Goal: Task Accomplishment & Management: Manage account settings

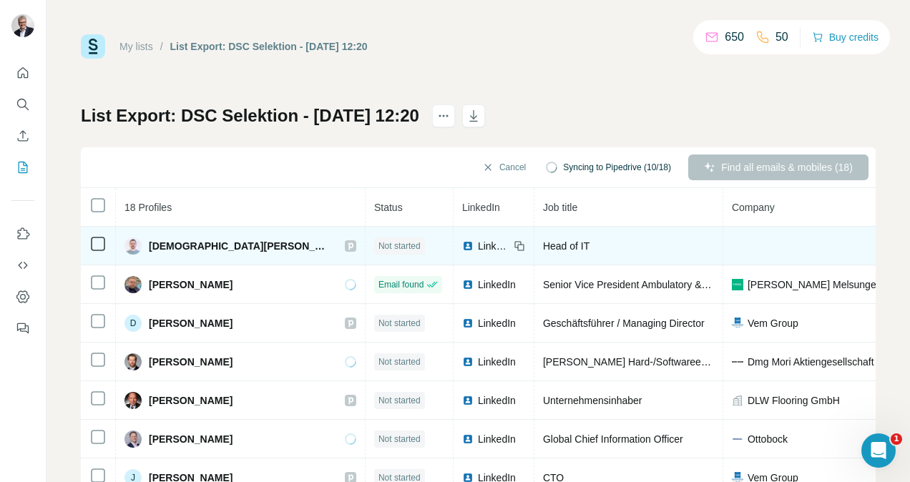
click at [478, 250] on span "LinkedIn" at bounding box center [493, 246] width 31 height 14
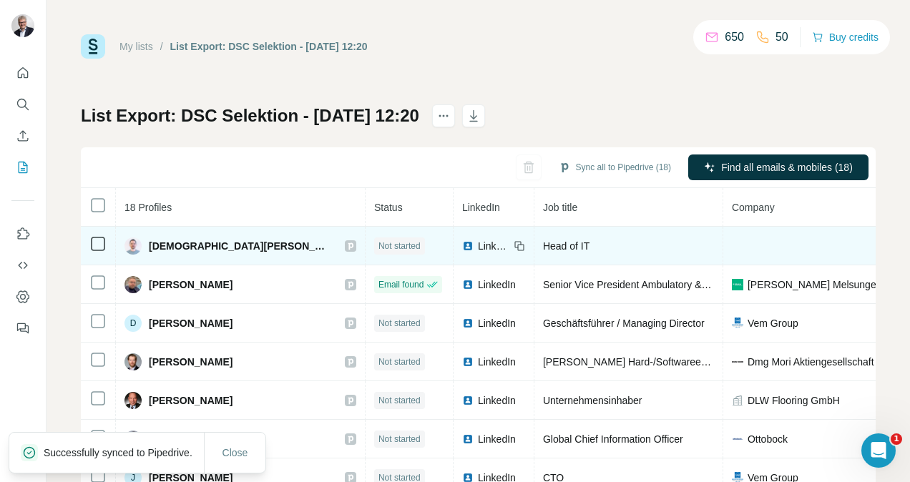
click at [514, 241] on icon at bounding box center [517, 244] width 6 height 6
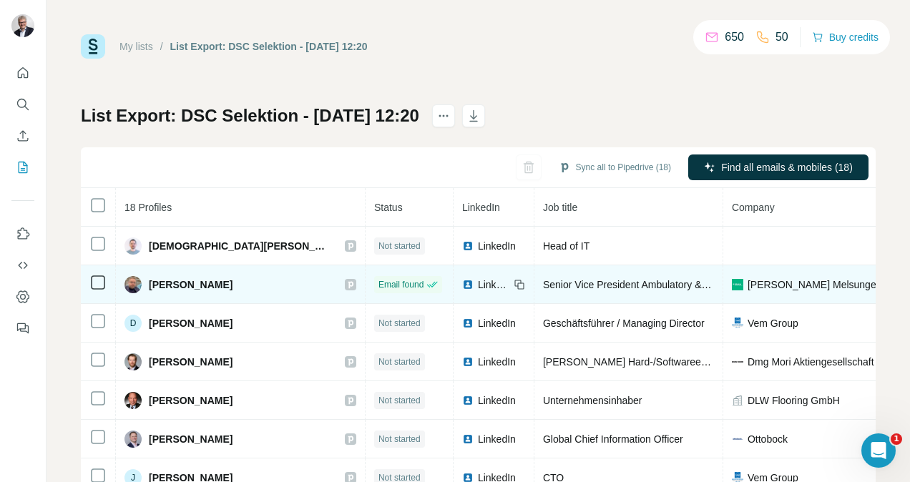
click at [478, 283] on span "LinkedIn" at bounding box center [493, 284] width 31 height 14
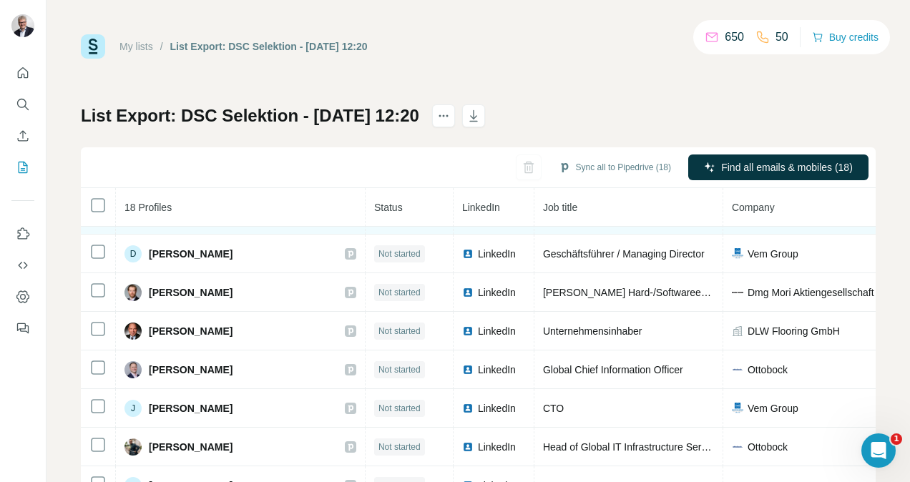
scroll to position [87, 0]
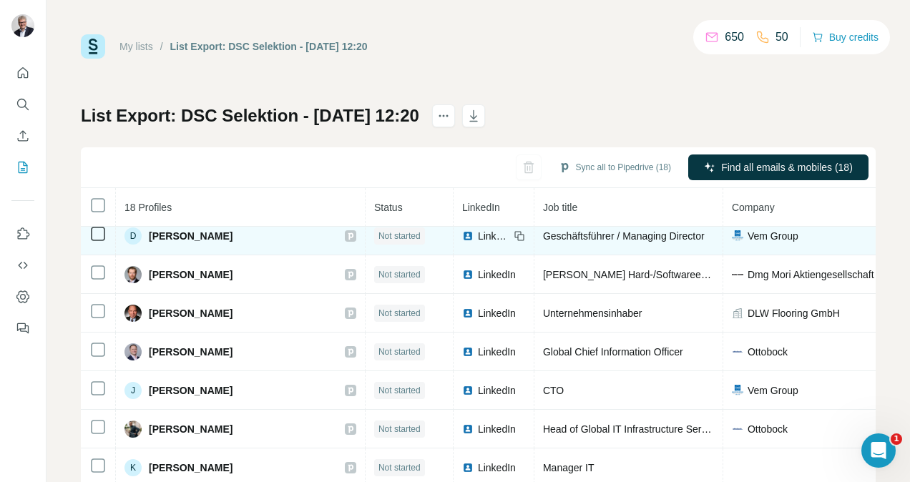
click at [478, 237] on span "LinkedIn" at bounding box center [493, 236] width 31 height 14
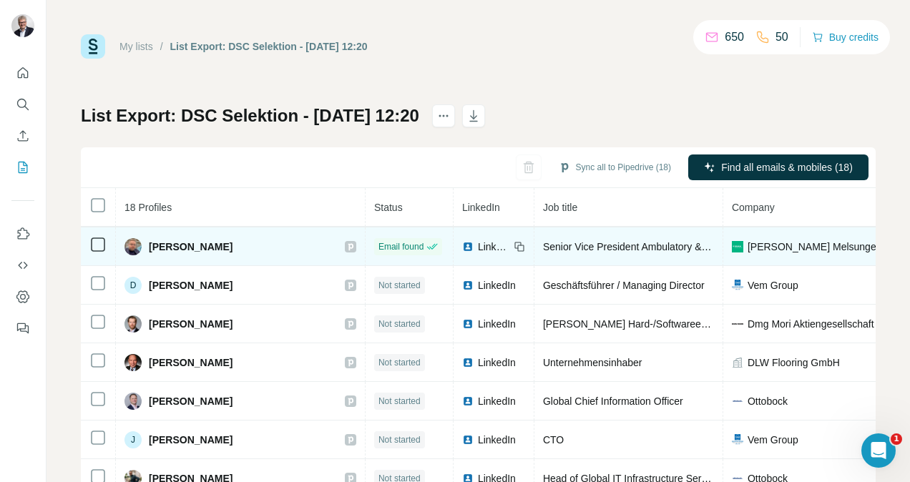
scroll to position [43, 0]
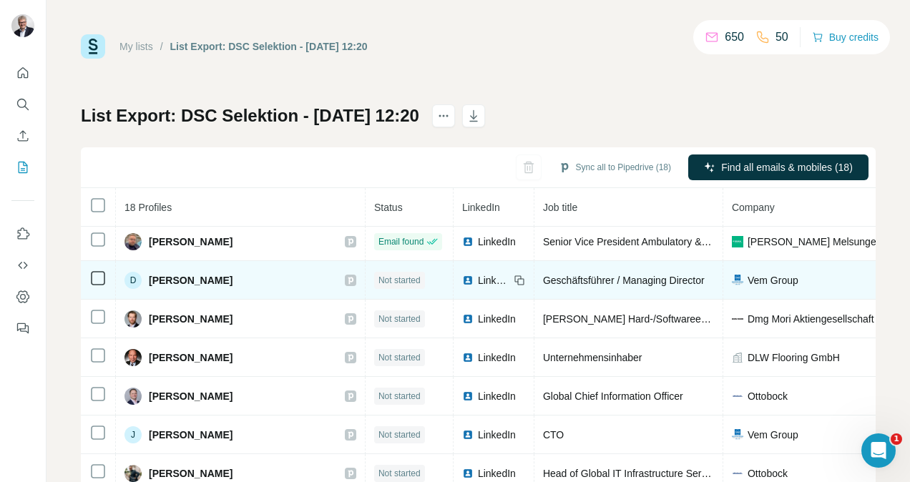
click at [478, 273] on span "LinkedIn" at bounding box center [493, 280] width 31 height 14
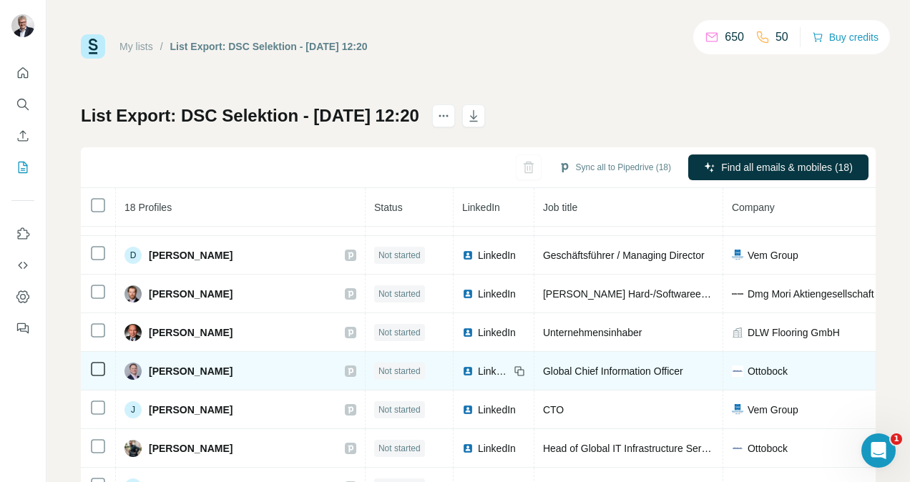
scroll to position [70, 0]
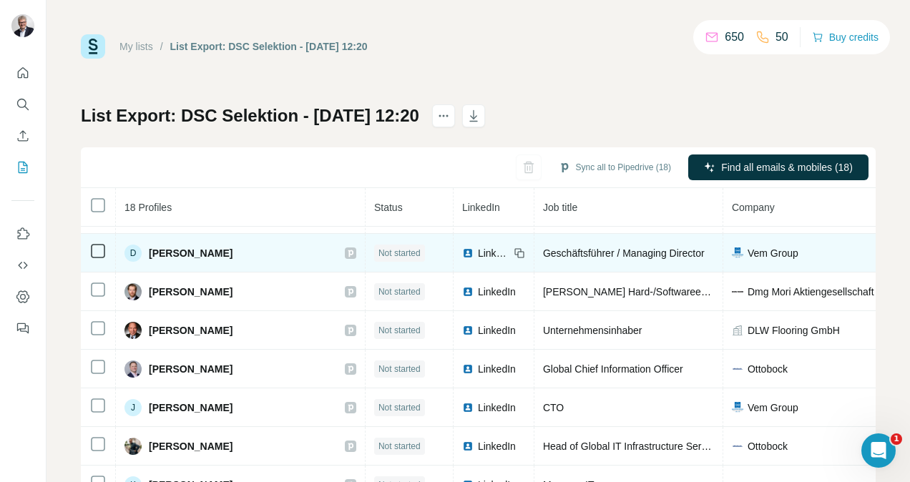
click at [478, 248] on span "LinkedIn" at bounding box center [493, 253] width 31 height 14
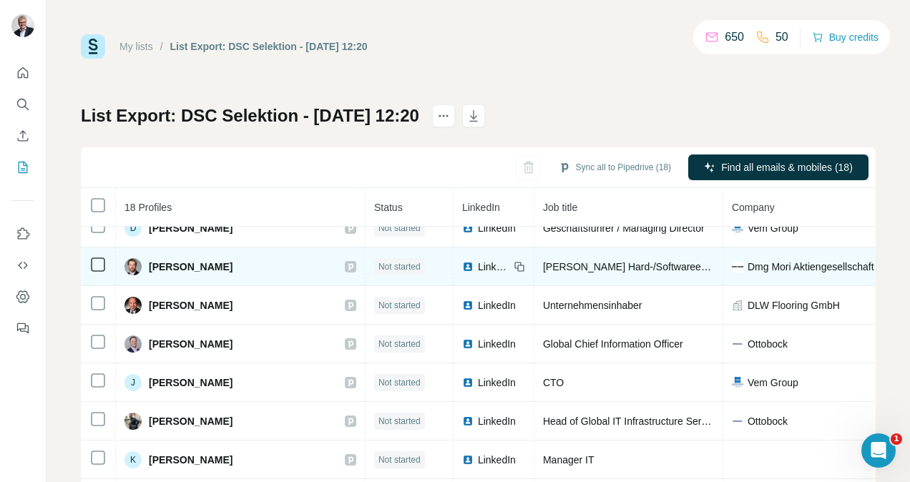
scroll to position [97, 0]
click at [478, 267] on span "LinkedIn" at bounding box center [493, 265] width 31 height 14
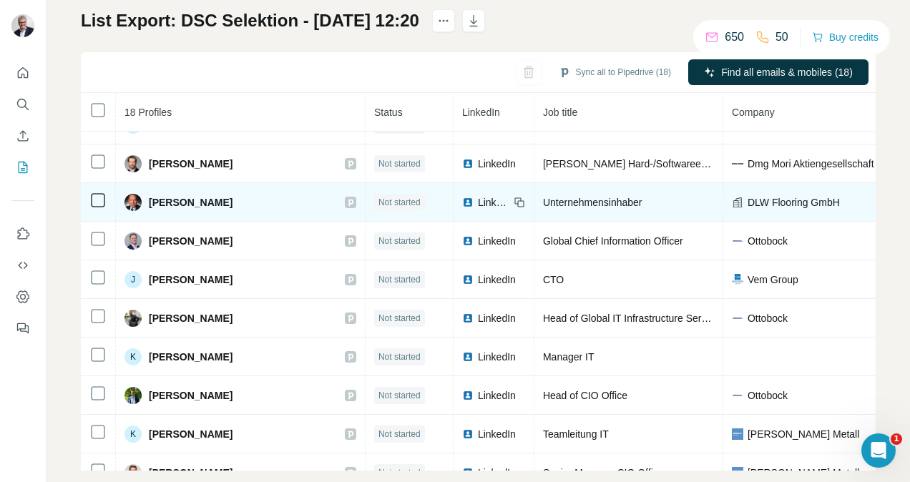
scroll to position [105, 0]
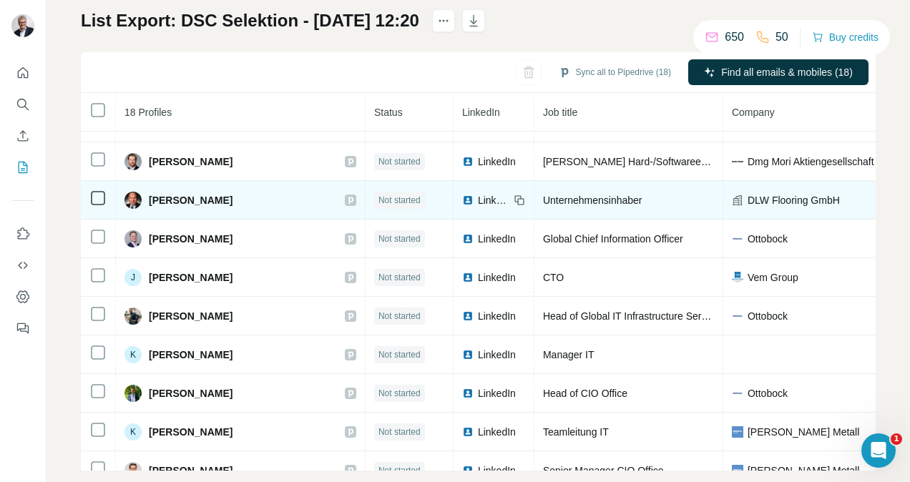
click at [478, 193] on span "LinkedIn" at bounding box center [493, 200] width 31 height 14
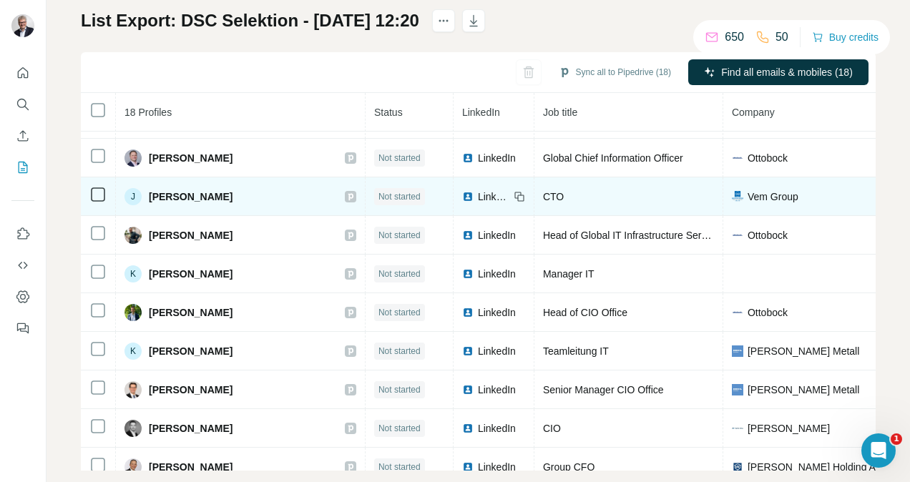
scroll to position [188, 0]
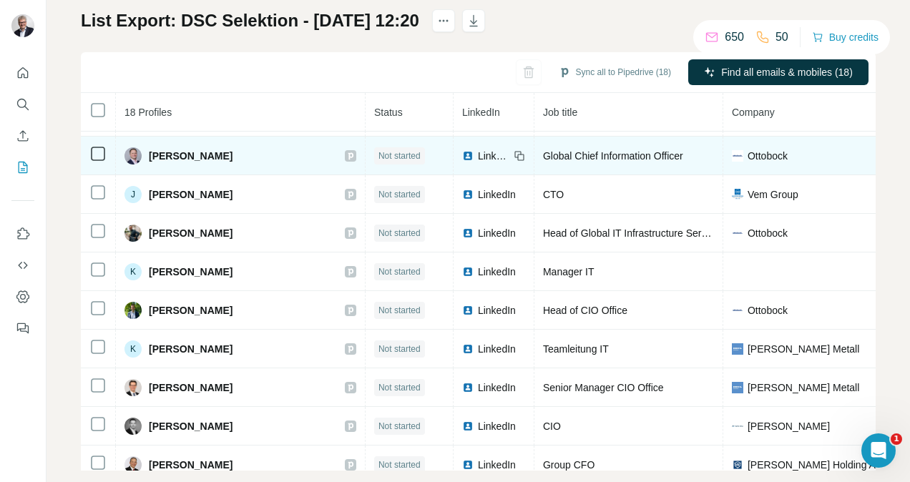
click at [478, 155] on span "LinkedIn" at bounding box center [493, 156] width 31 height 14
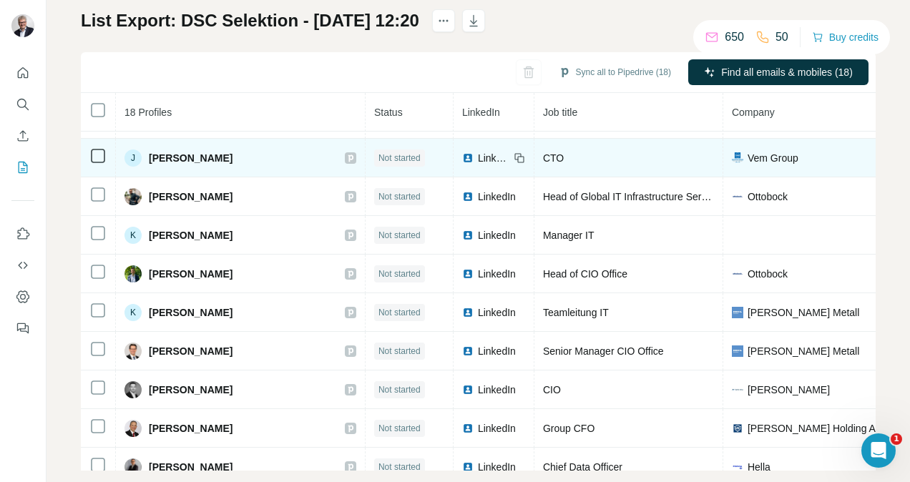
scroll to position [228, 0]
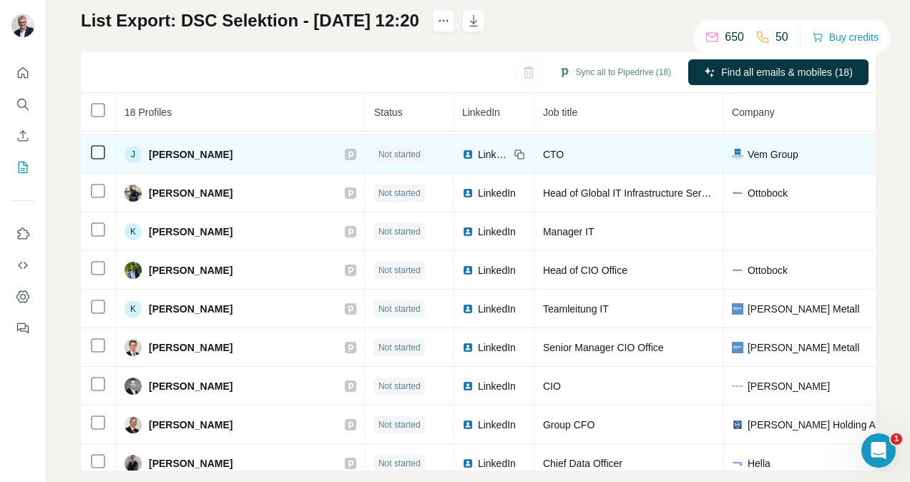
click at [478, 148] on span "LinkedIn" at bounding box center [493, 154] width 31 height 14
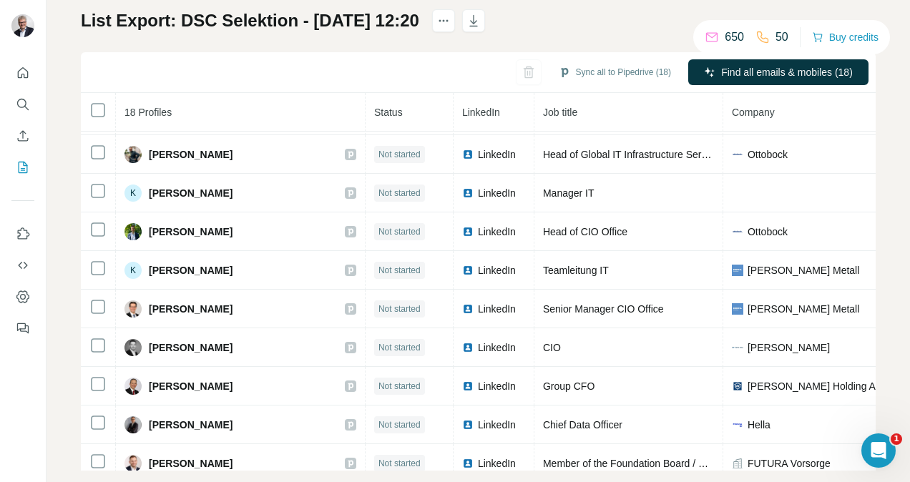
scroll to position [117, 0]
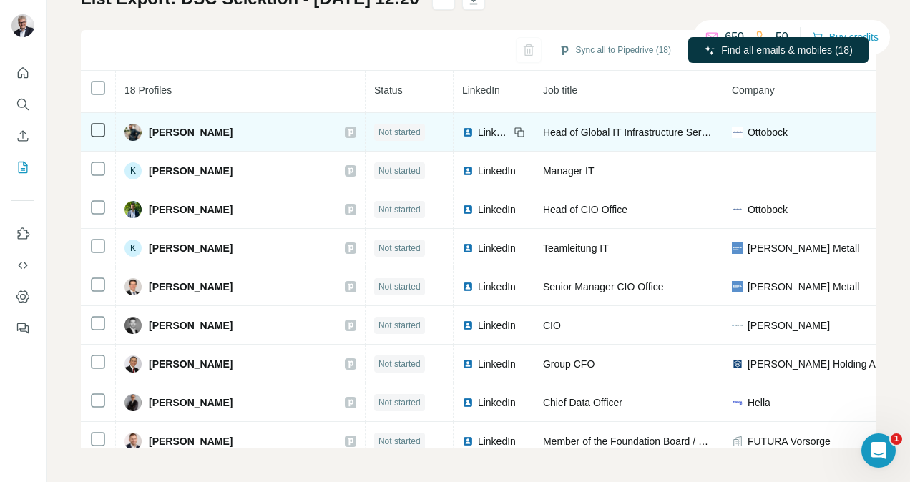
click at [478, 134] on span "LinkedIn" at bounding box center [493, 132] width 31 height 14
click at [514, 133] on icon at bounding box center [519, 132] width 11 height 11
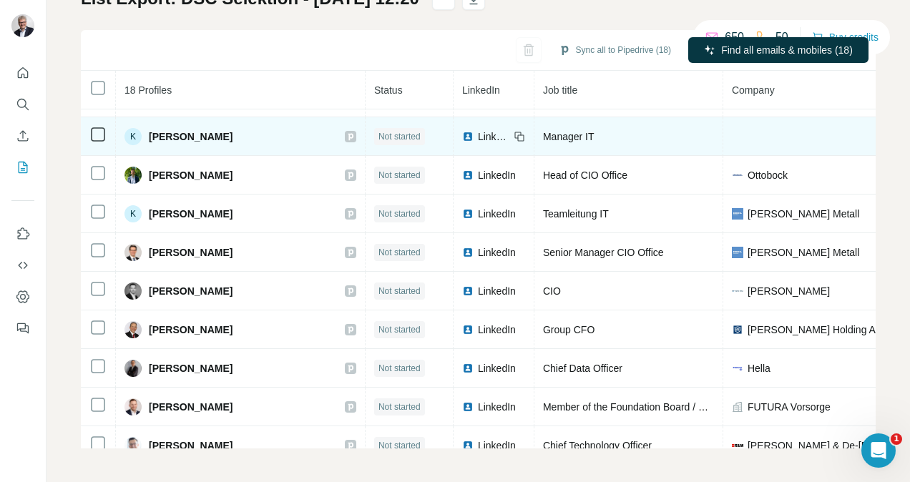
scroll to position [303, 0]
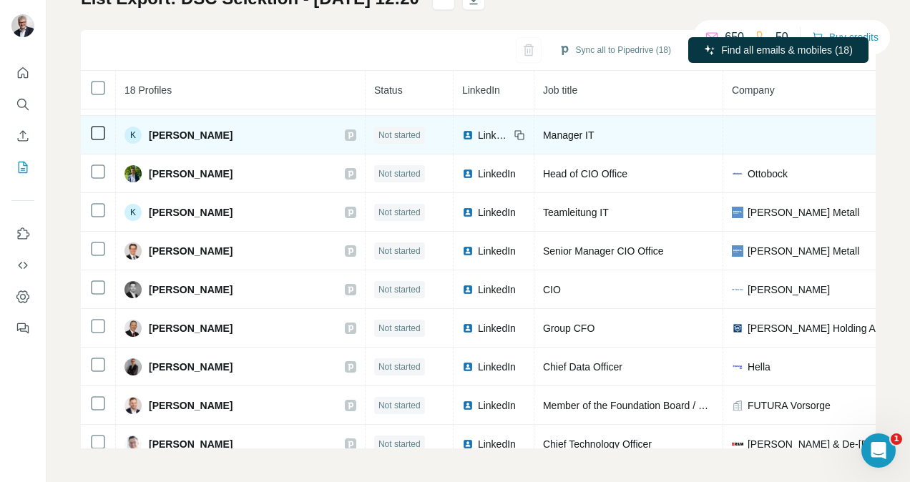
click at [478, 129] on span "LinkedIn" at bounding box center [493, 135] width 31 height 14
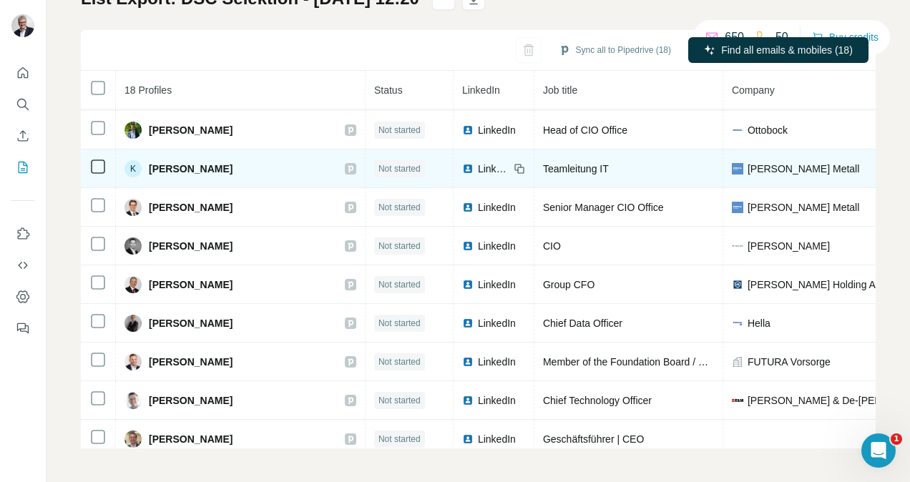
scroll to position [348, 0]
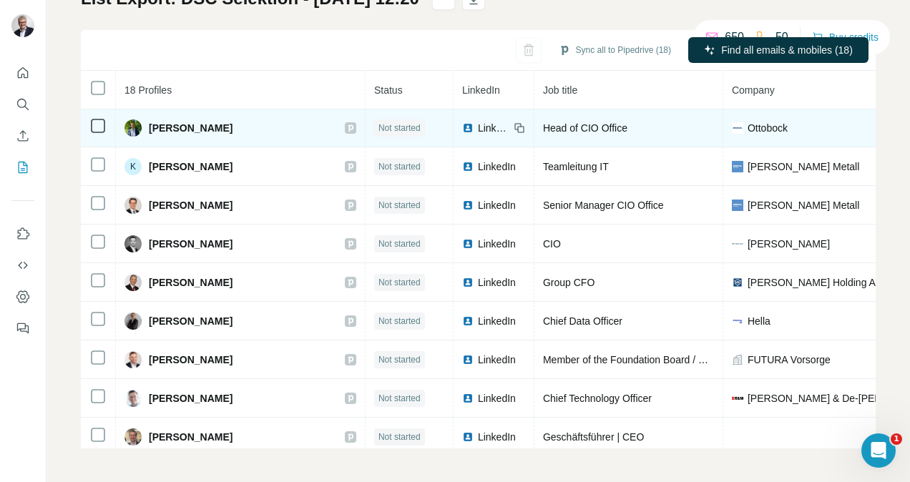
click at [478, 128] on span "LinkedIn" at bounding box center [493, 128] width 31 height 14
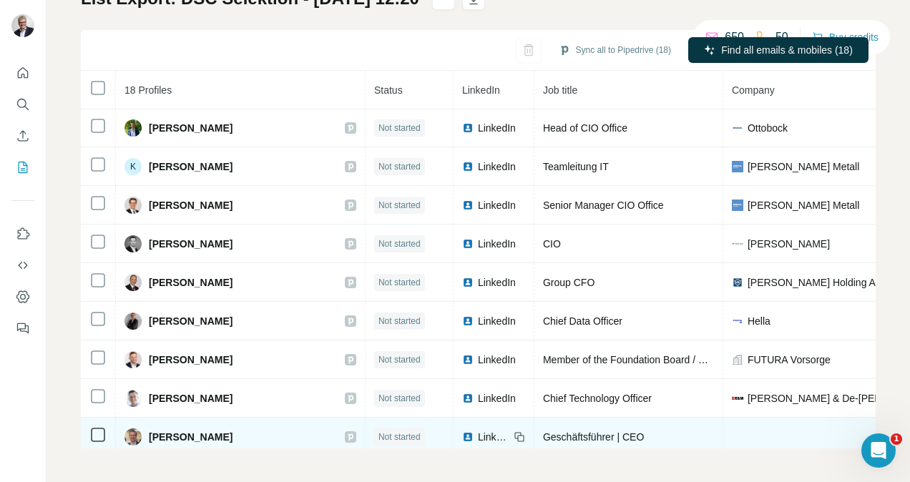
scroll to position [363, 0]
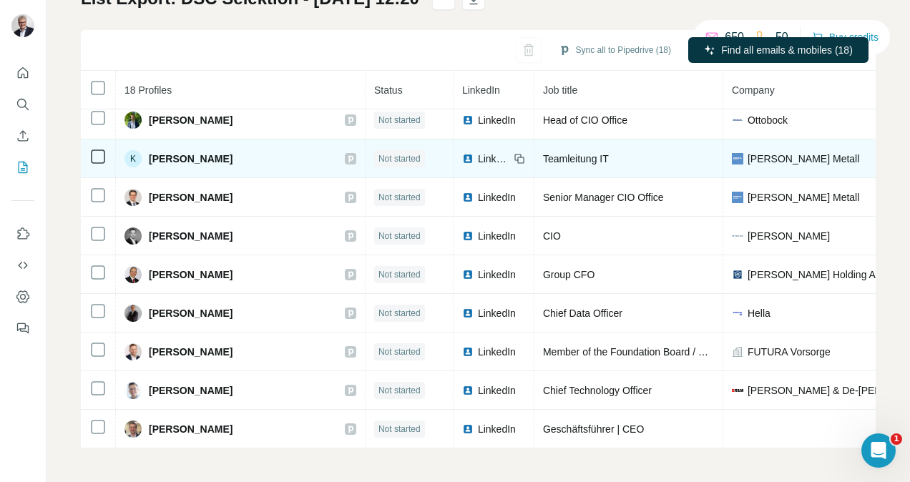
click at [478, 152] on span "LinkedIn" at bounding box center [493, 159] width 31 height 14
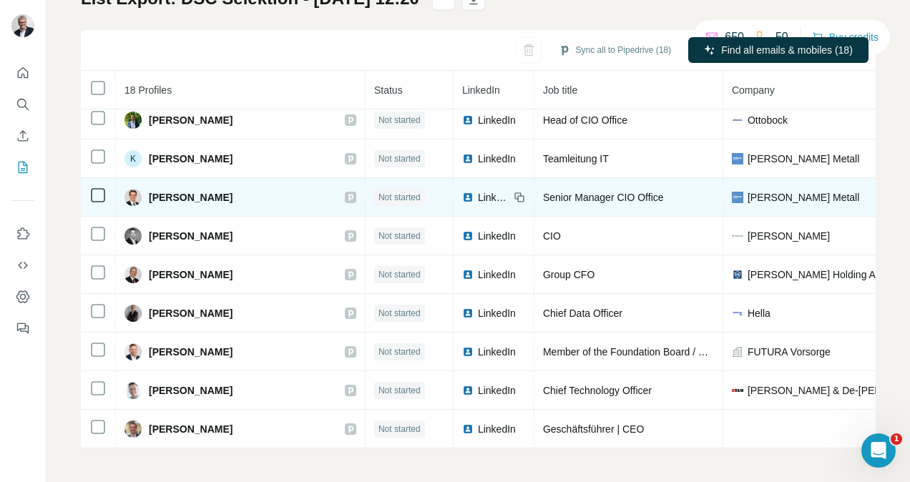
click at [478, 190] on span "LinkedIn" at bounding box center [493, 197] width 31 height 14
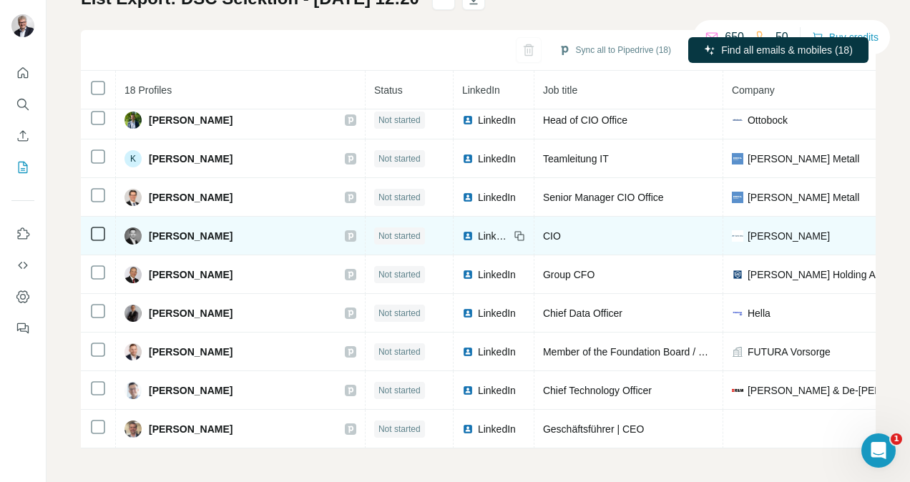
click at [462, 230] on div "LinkedIn" at bounding box center [485, 236] width 47 height 14
click at [478, 229] on span "LinkedIn" at bounding box center [493, 236] width 31 height 14
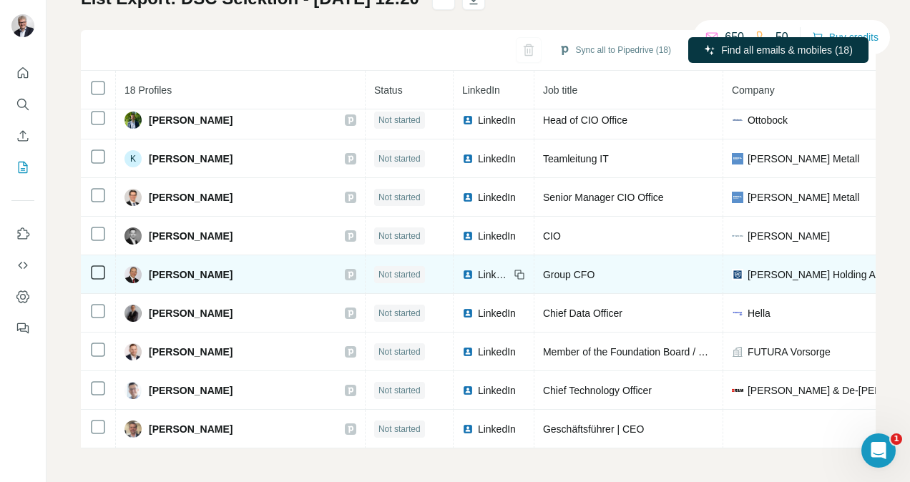
click at [478, 267] on span "LinkedIn" at bounding box center [493, 274] width 31 height 14
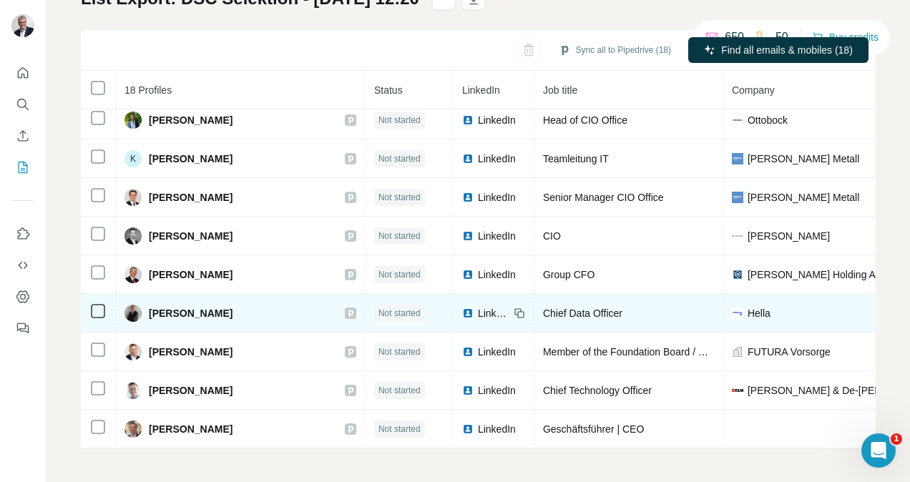
click at [478, 308] on span "LinkedIn" at bounding box center [493, 313] width 31 height 14
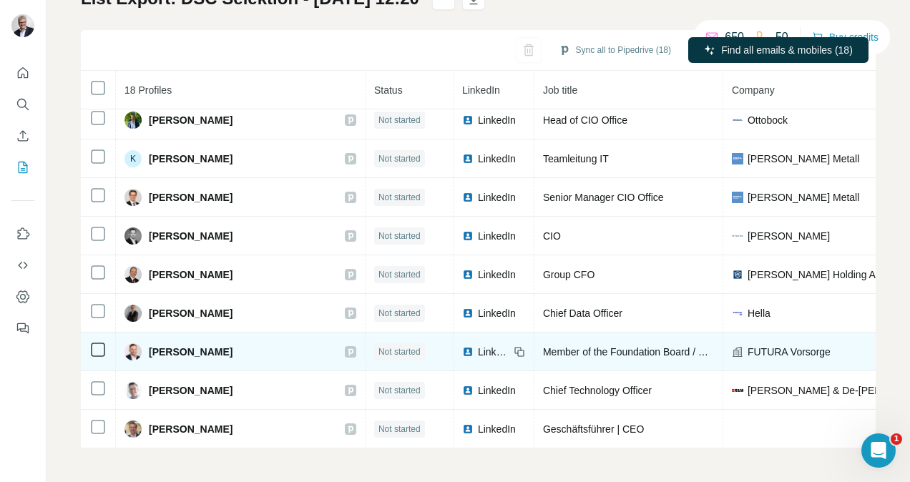
click at [478, 347] on span "LinkedIn" at bounding box center [493, 352] width 31 height 14
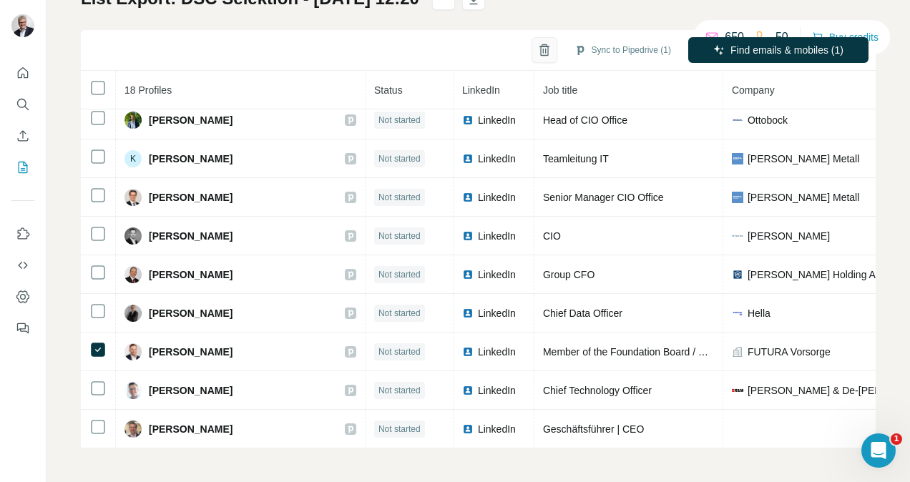
click at [537, 50] on icon "button" at bounding box center [544, 50] width 14 height 14
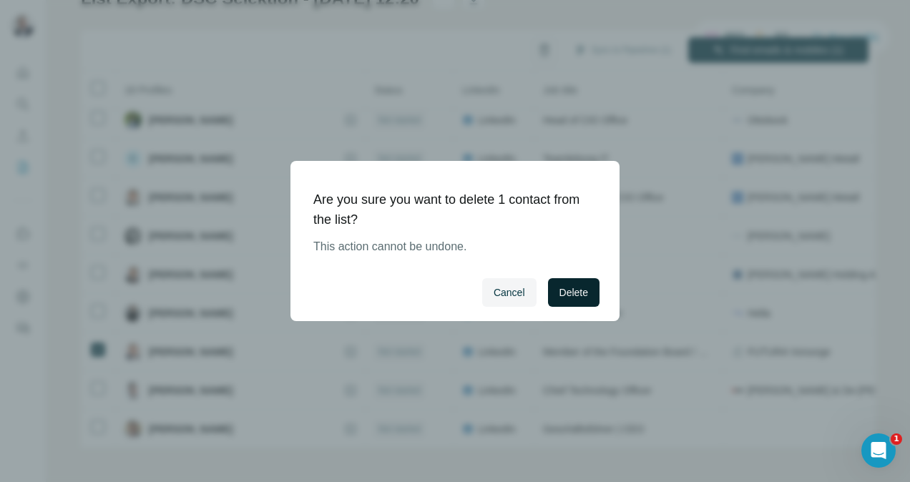
click at [559, 289] on span "Delete" at bounding box center [573, 292] width 29 height 14
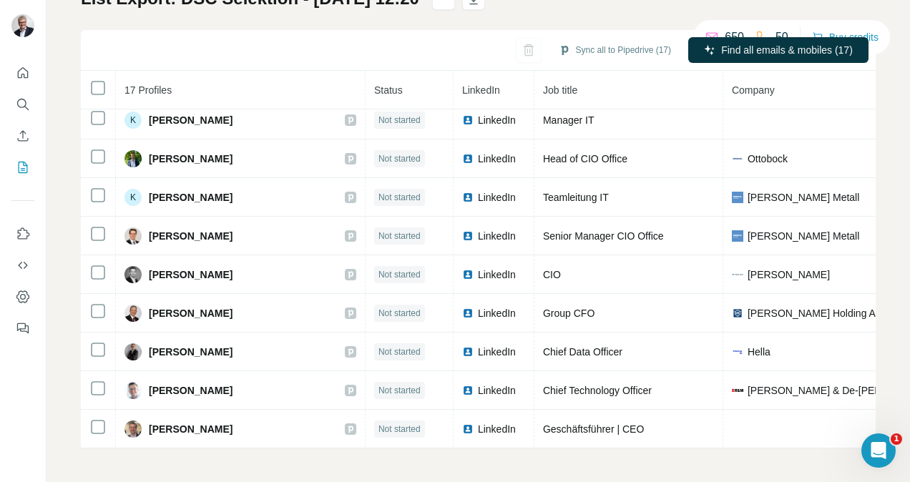
scroll to position [325, 0]
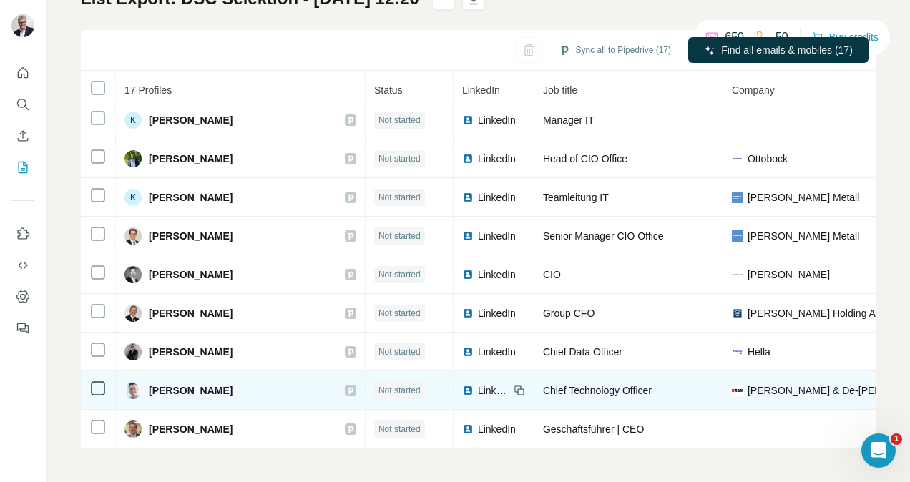
click at [478, 383] on span "LinkedIn" at bounding box center [493, 390] width 31 height 14
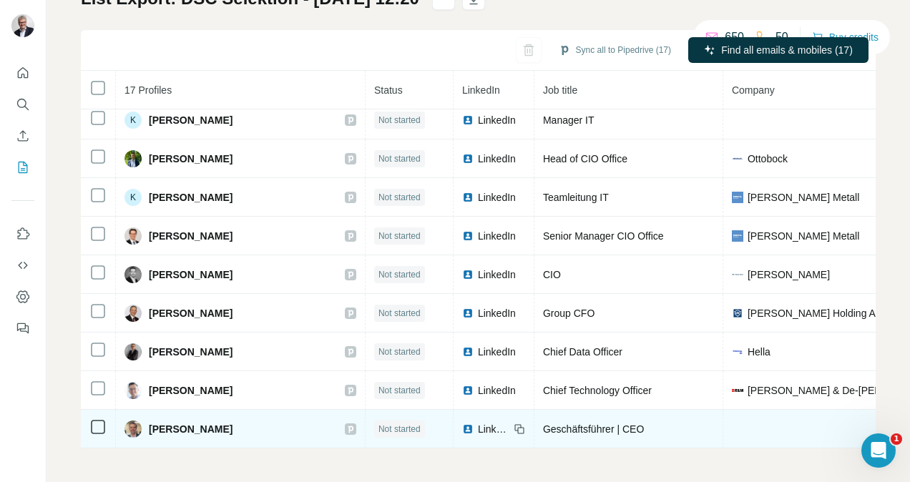
click at [478, 422] on span "LinkedIn" at bounding box center [493, 429] width 31 height 14
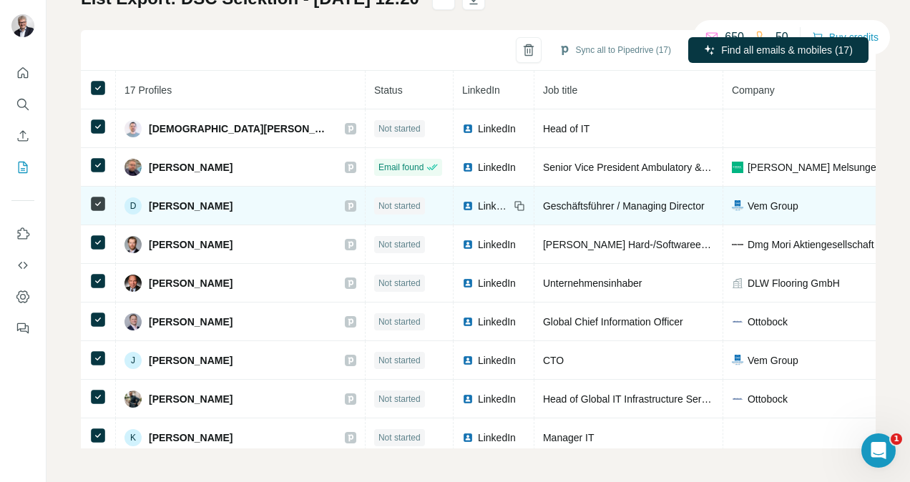
scroll to position [0, 0]
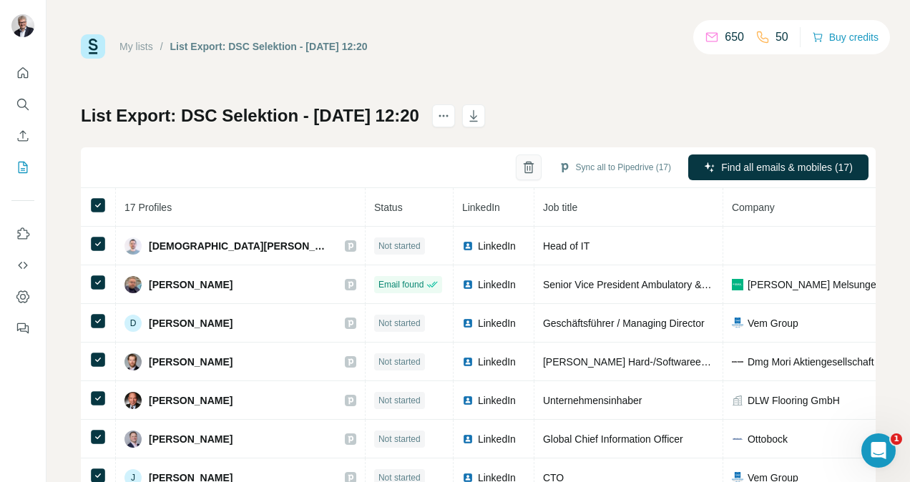
click at [521, 166] on icon "button" at bounding box center [528, 167] width 14 height 14
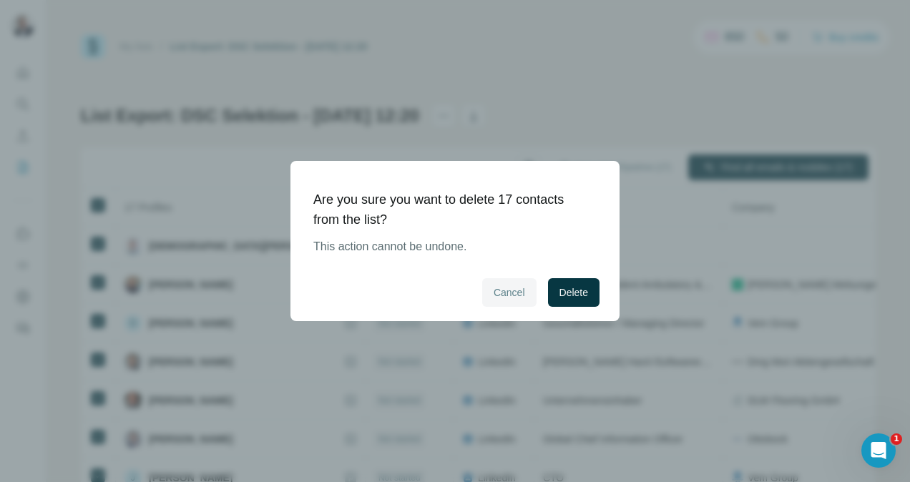
click at [504, 287] on span "Cancel" at bounding box center [508, 292] width 31 height 14
